Goal: Transaction & Acquisition: Purchase product/service

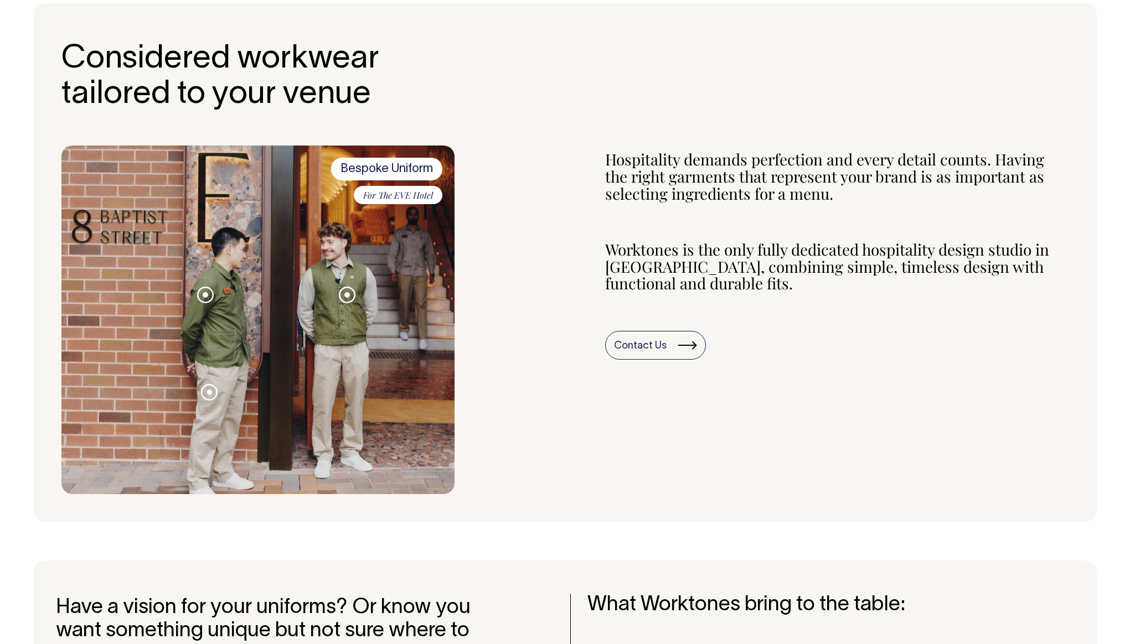
scroll to position [375, 0]
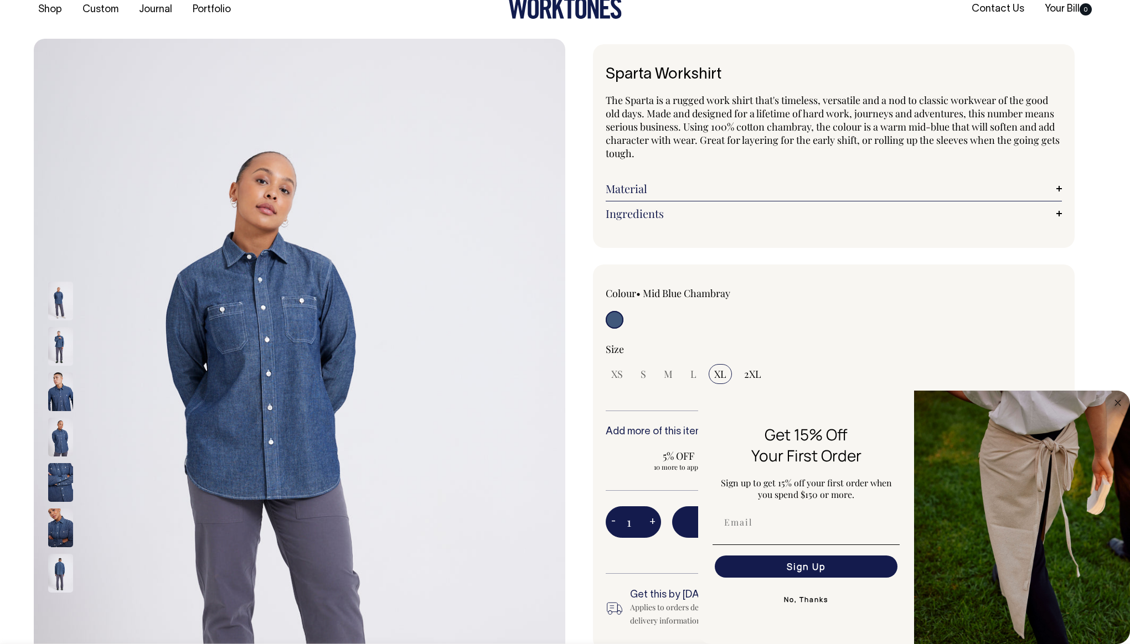
scroll to position [20, 0]
click at [65, 344] on img at bounding box center [60, 346] width 25 height 39
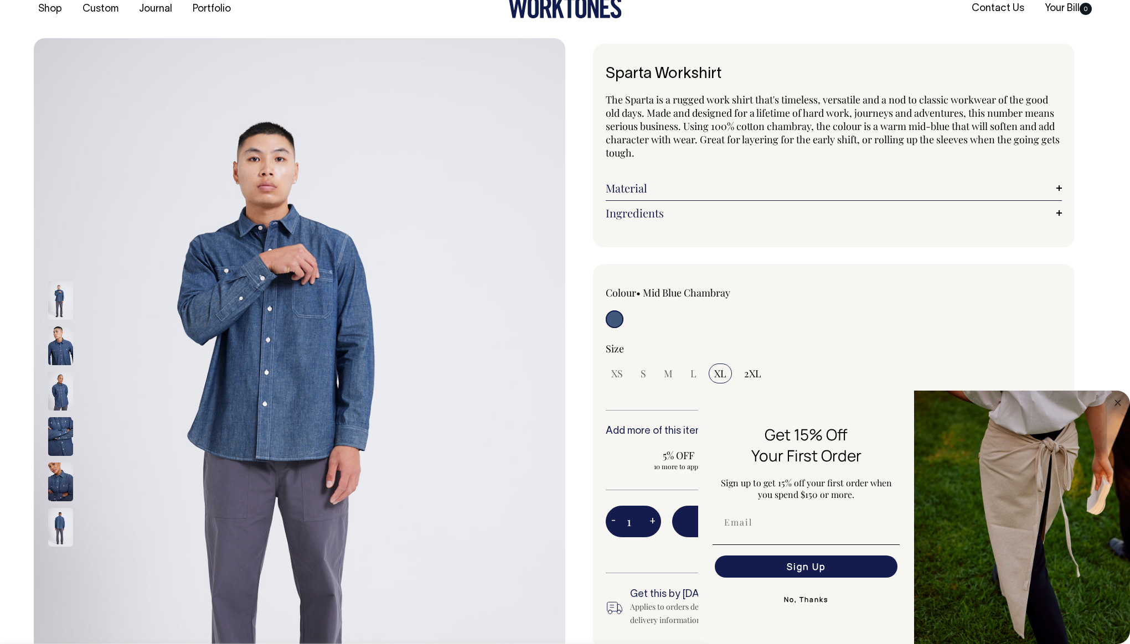
click at [60, 357] on img at bounding box center [60, 346] width 25 height 39
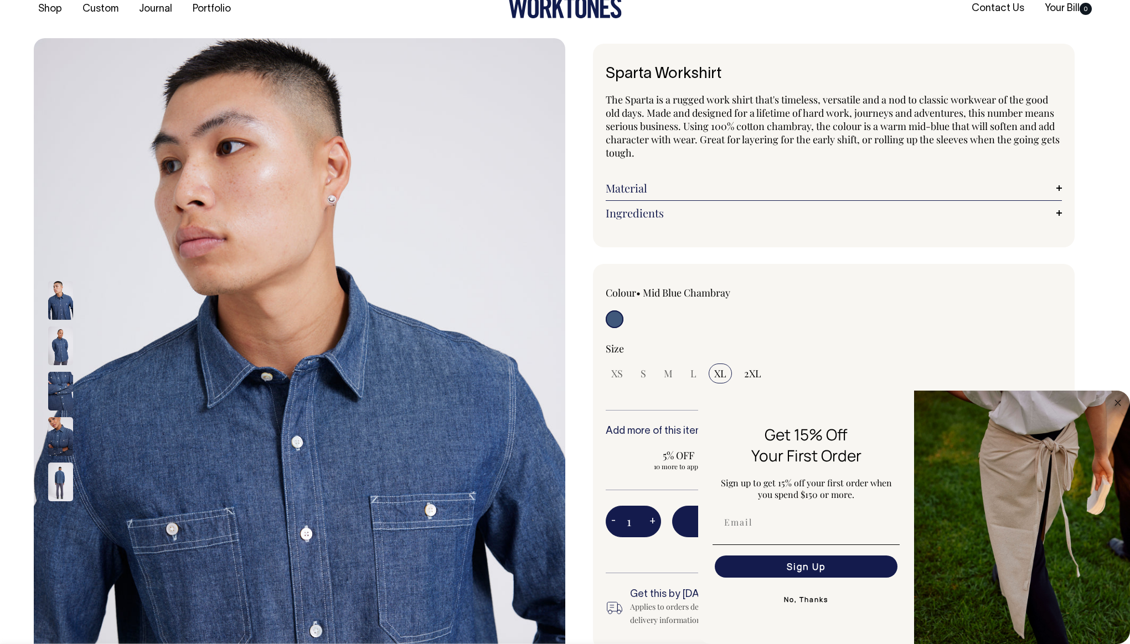
click at [68, 389] on img at bounding box center [60, 391] width 25 height 39
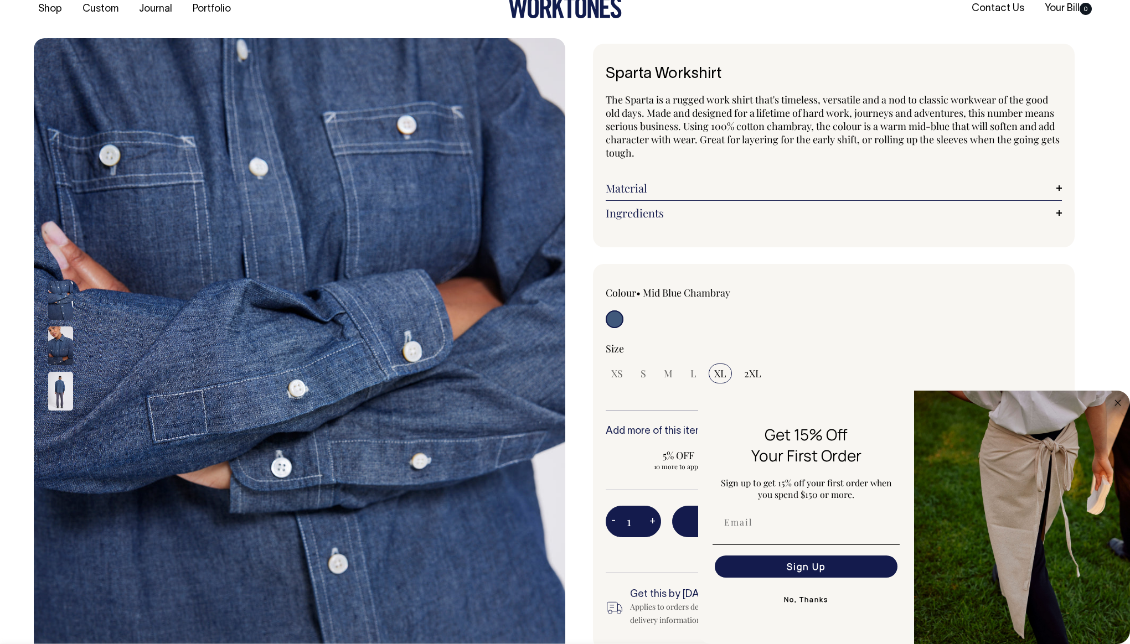
click at [62, 391] on img at bounding box center [60, 391] width 25 height 39
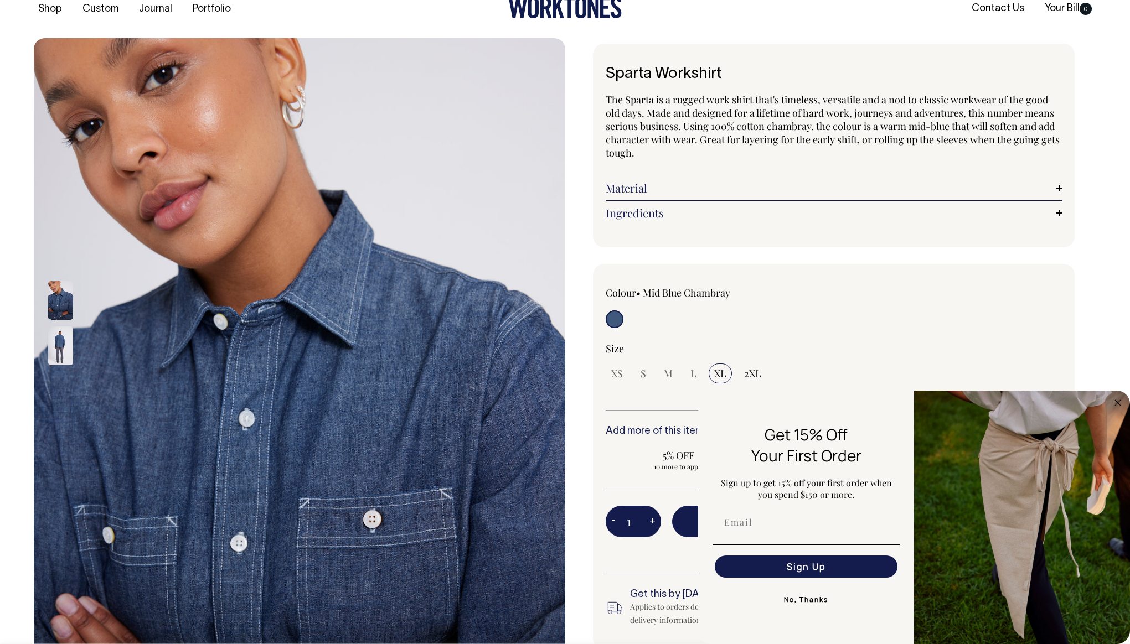
click at [61, 272] on div at bounding box center [75, 436] width 55 height 797
click at [57, 289] on img at bounding box center [60, 300] width 25 height 39
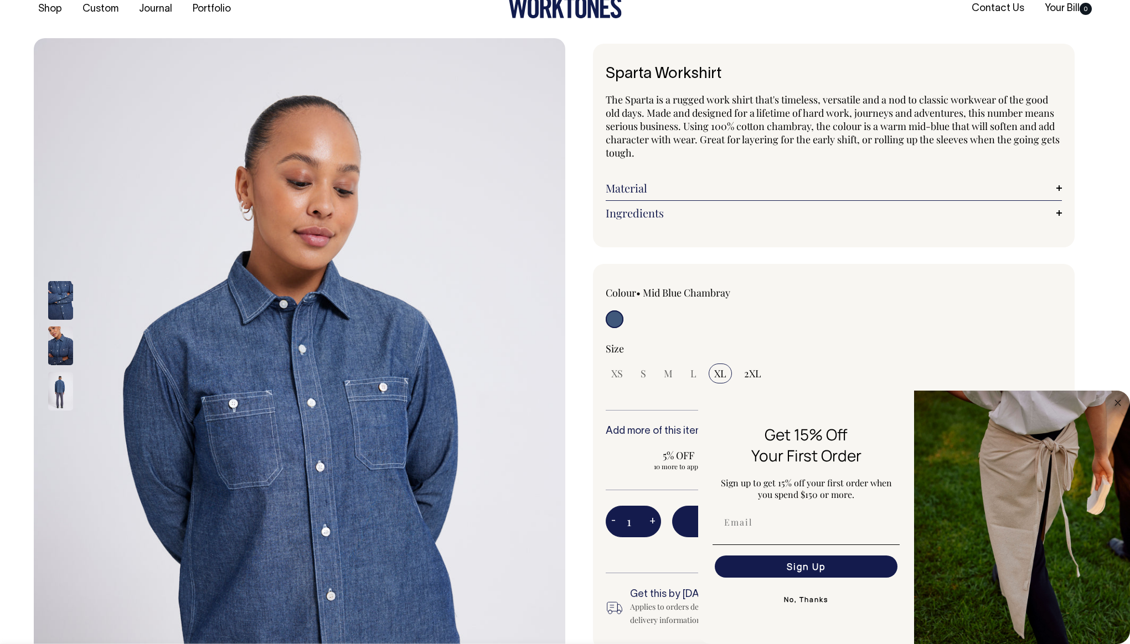
click at [56, 289] on img at bounding box center [60, 300] width 25 height 39
click at [56, 288] on img at bounding box center [60, 300] width 25 height 39
click at [61, 285] on img at bounding box center [60, 300] width 25 height 39
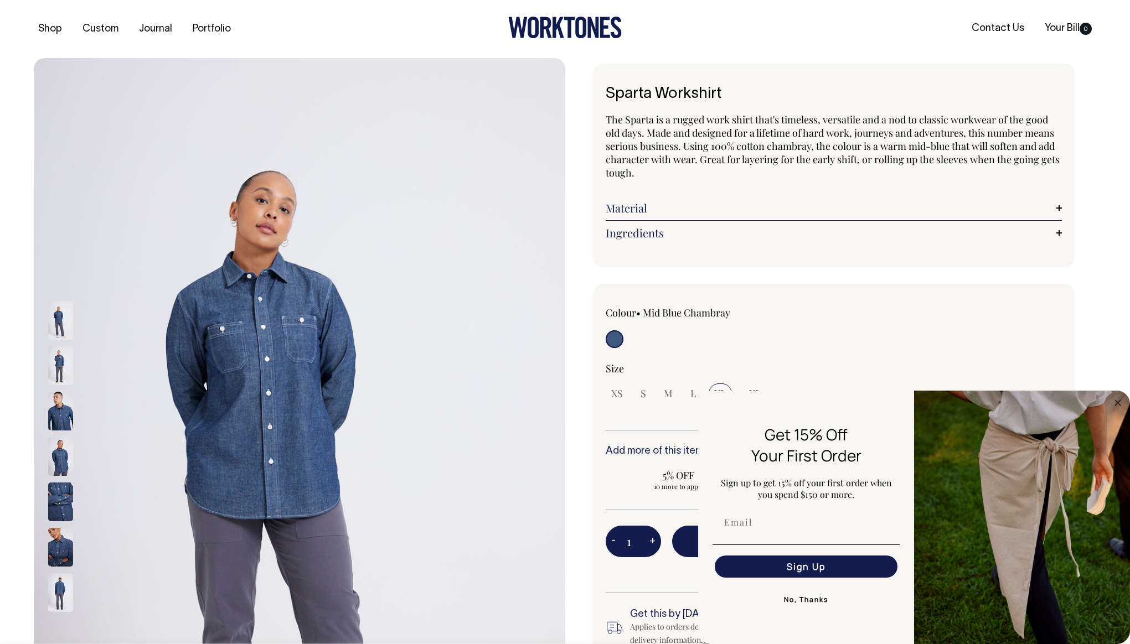
click at [809, 603] on button "No, Thanks" at bounding box center [805, 600] width 187 height 22
